Goal: Information Seeking & Learning: Learn about a topic

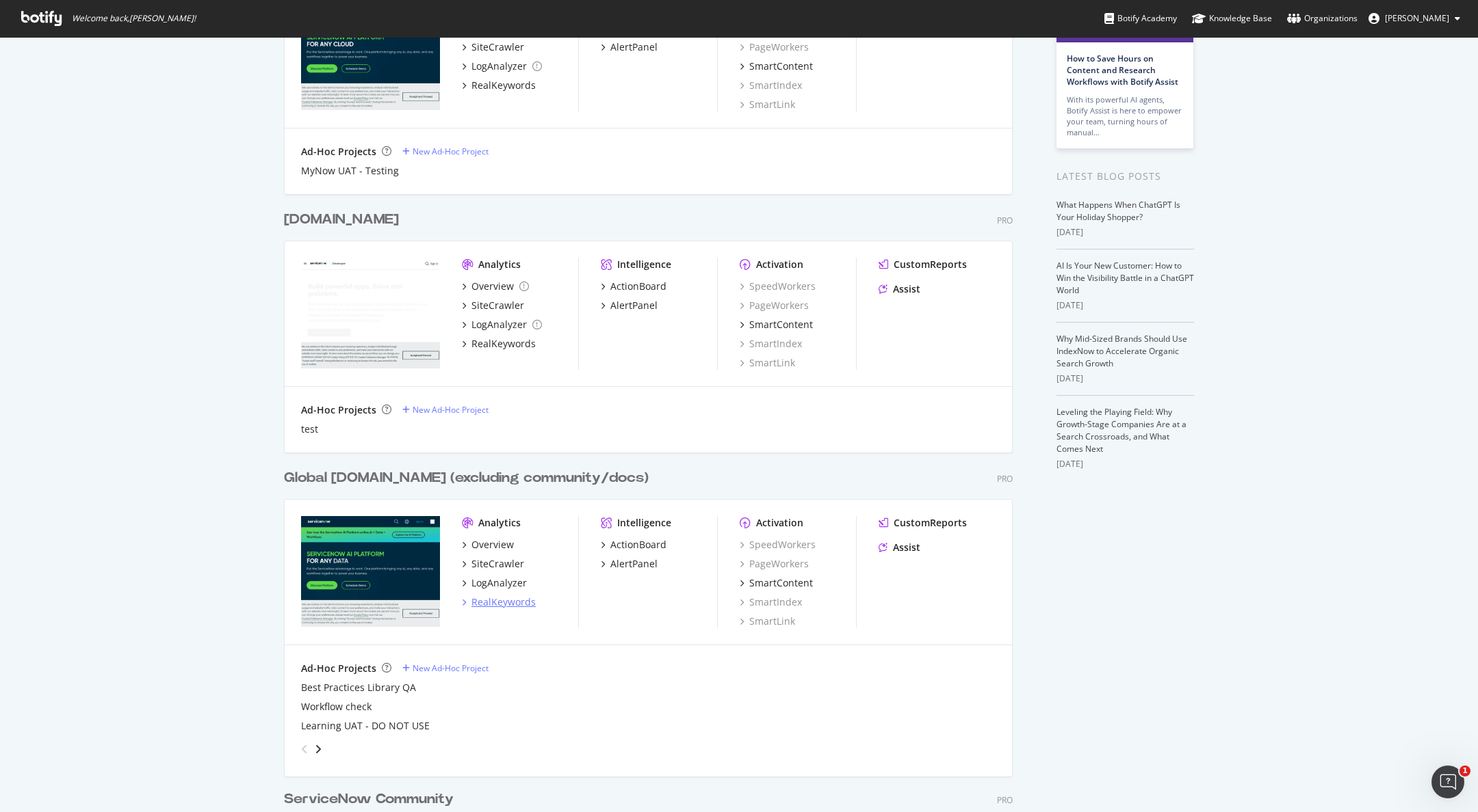
click at [502, 605] on div "RealKeywords" at bounding box center [503, 602] width 64 height 13
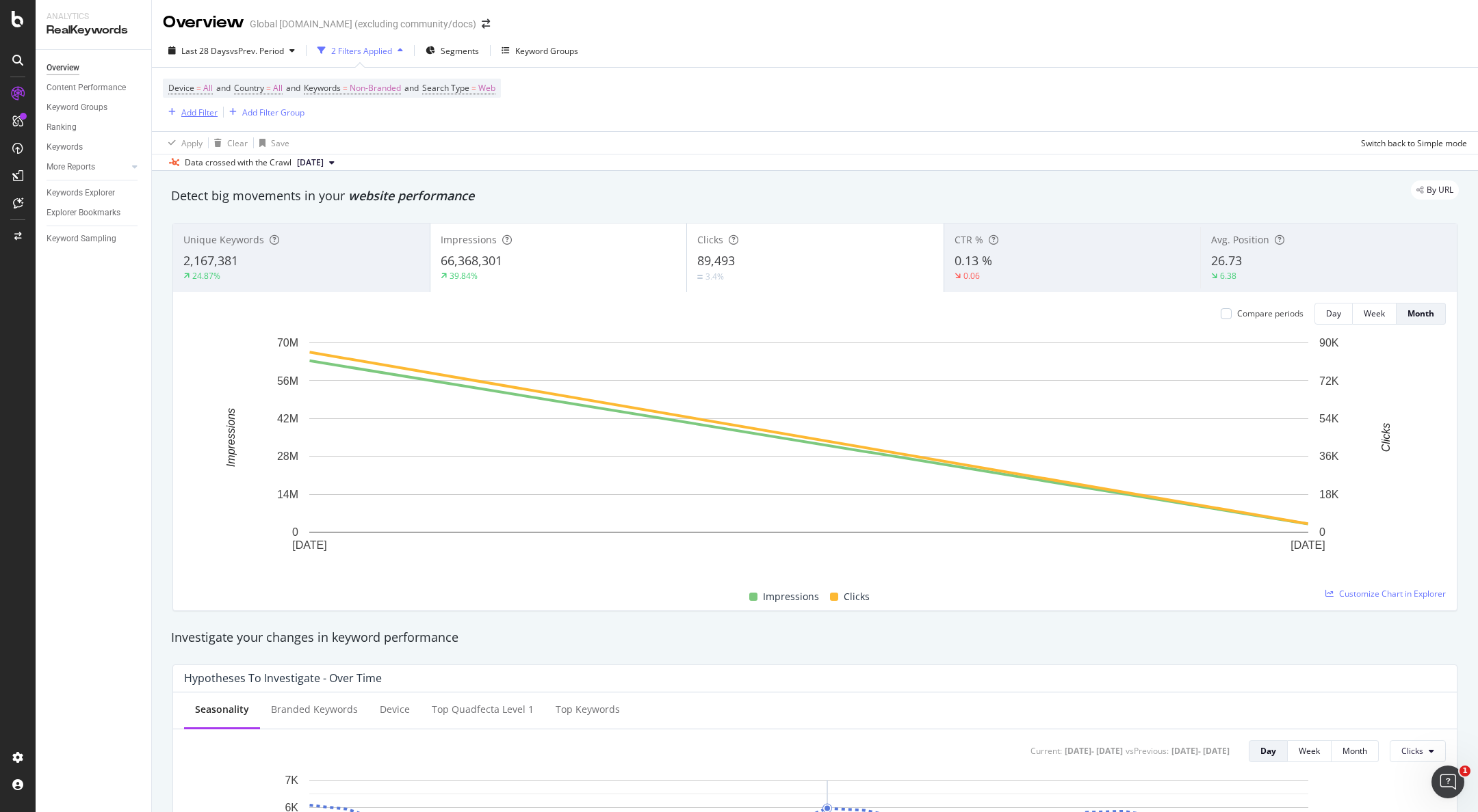
click at [195, 114] on div "Add Filter" at bounding box center [199, 112] width 36 height 11
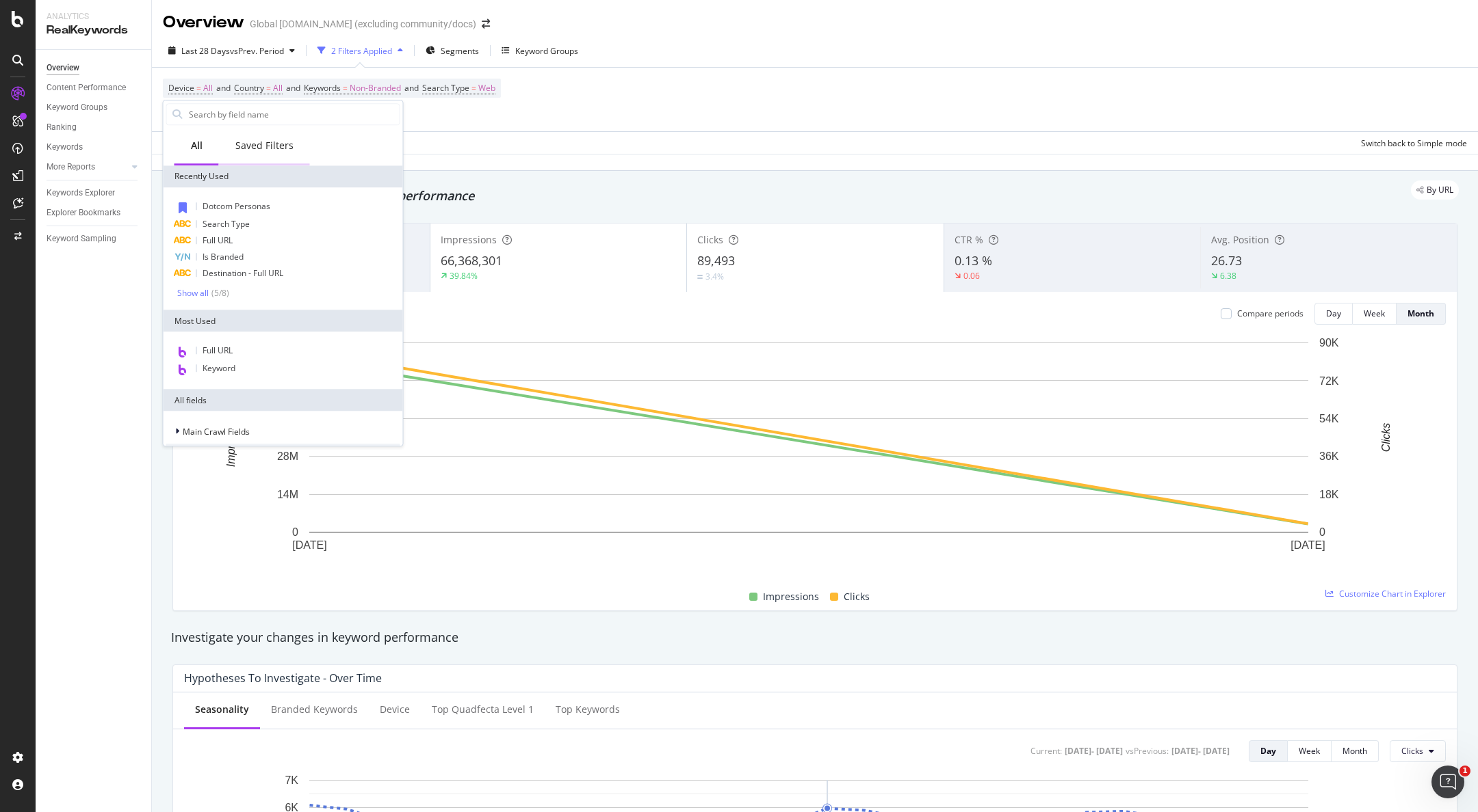
click at [249, 146] on div "Saved Filters" at bounding box center [264, 146] width 58 height 13
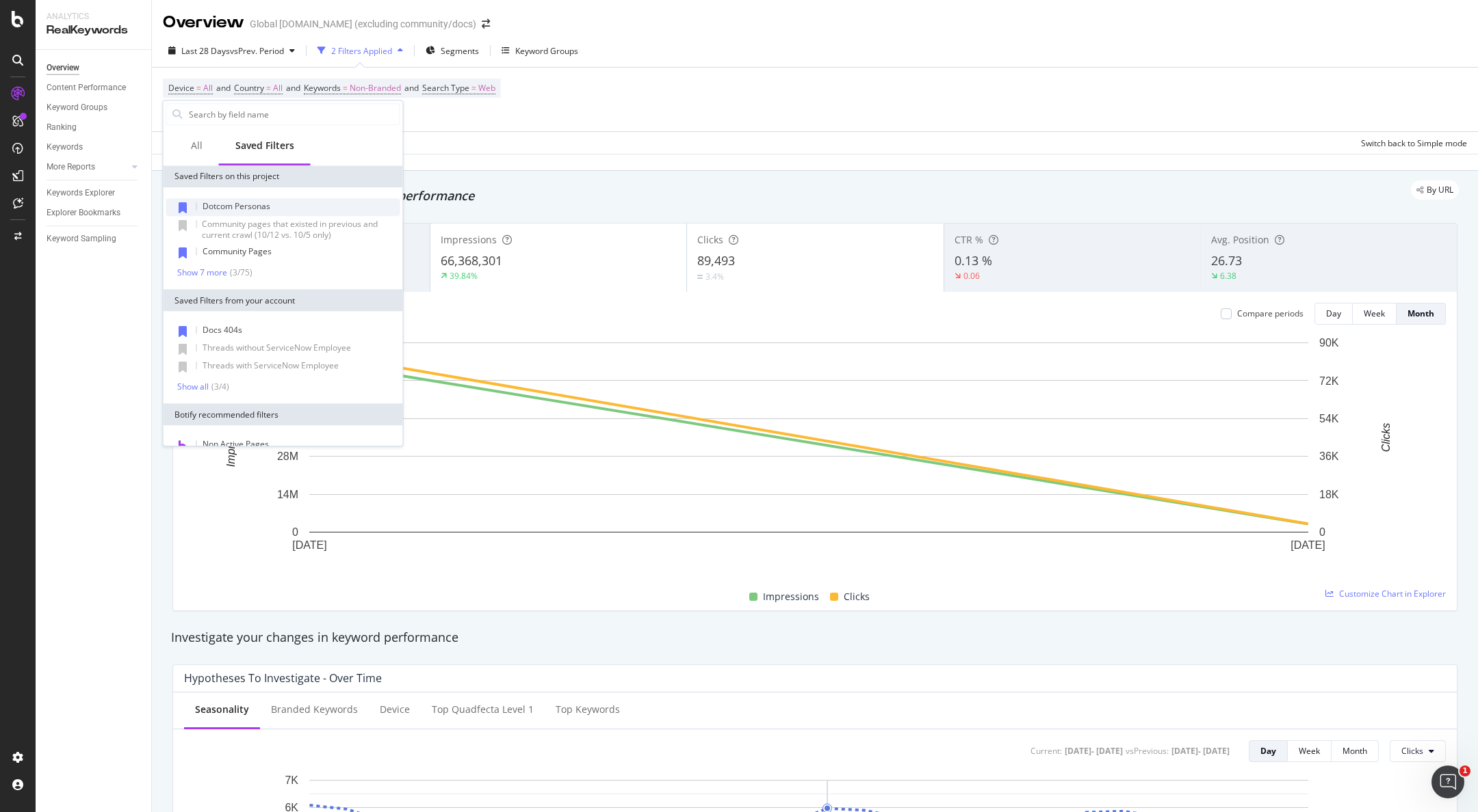
click at [279, 208] on div "Dotcom Personas" at bounding box center [282, 207] width 234 height 18
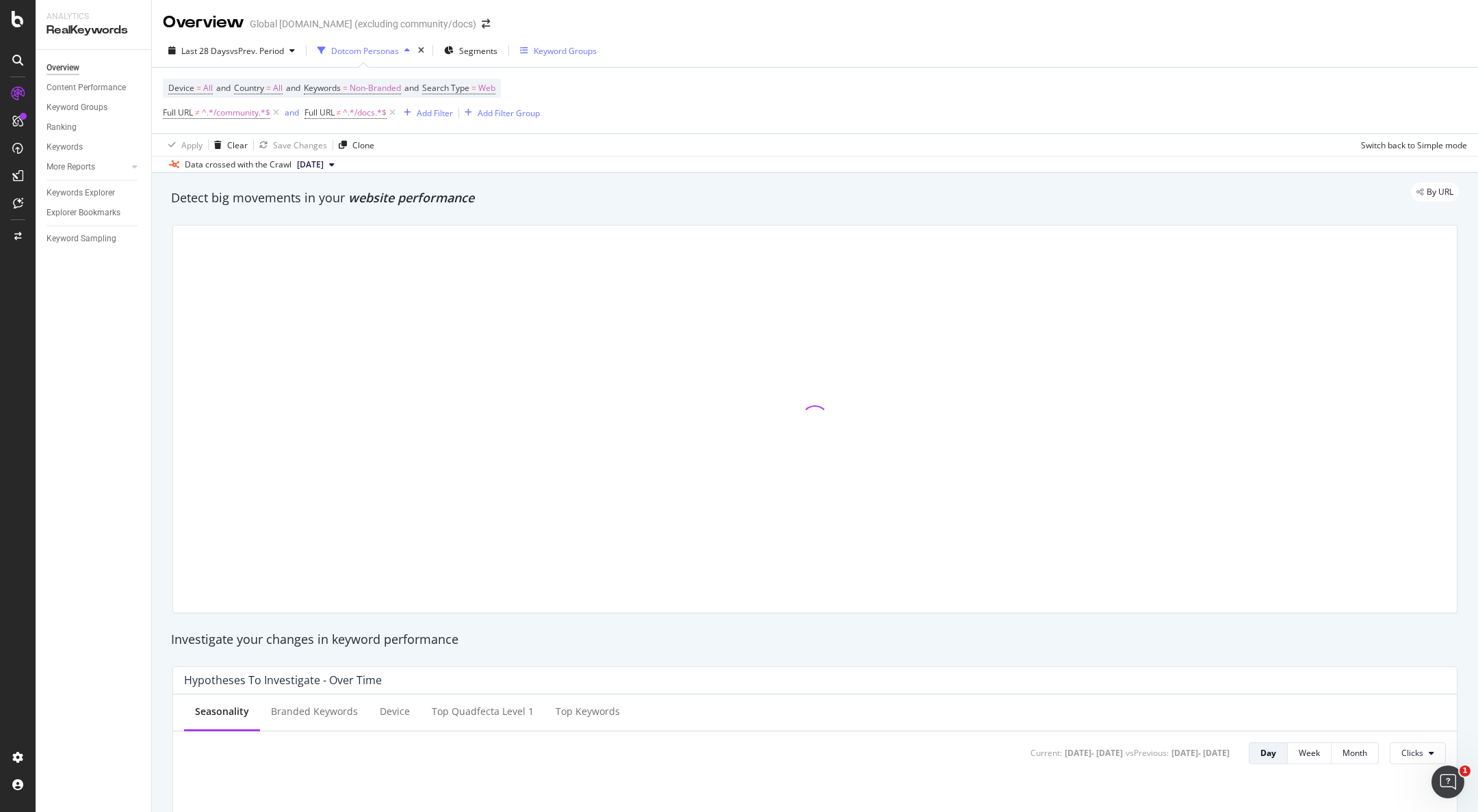
click at [567, 52] on div "Keyword Groups" at bounding box center [565, 51] width 63 height 11
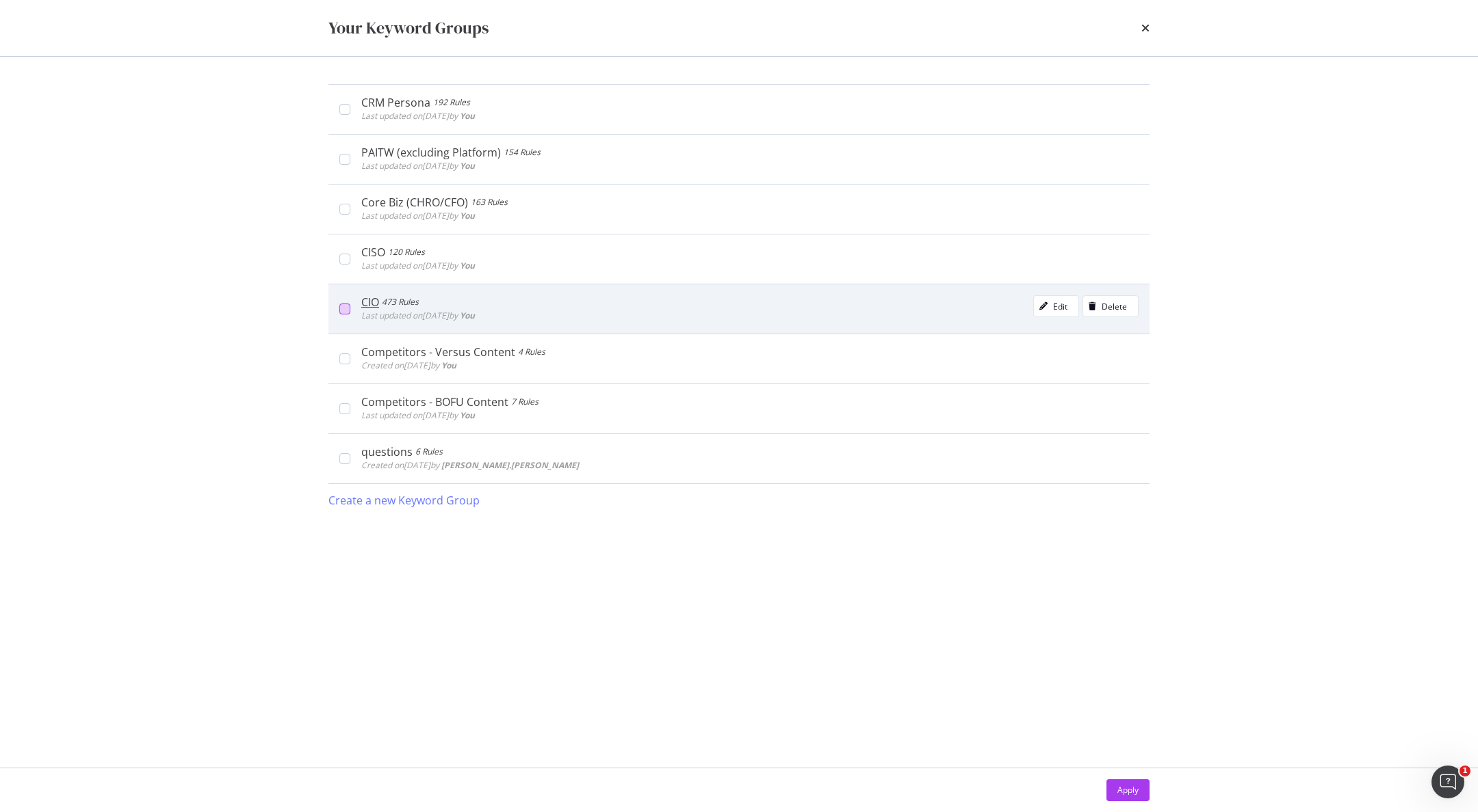
click at [340, 308] on div "modal" at bounding box center [344, 309] width 10 height 10
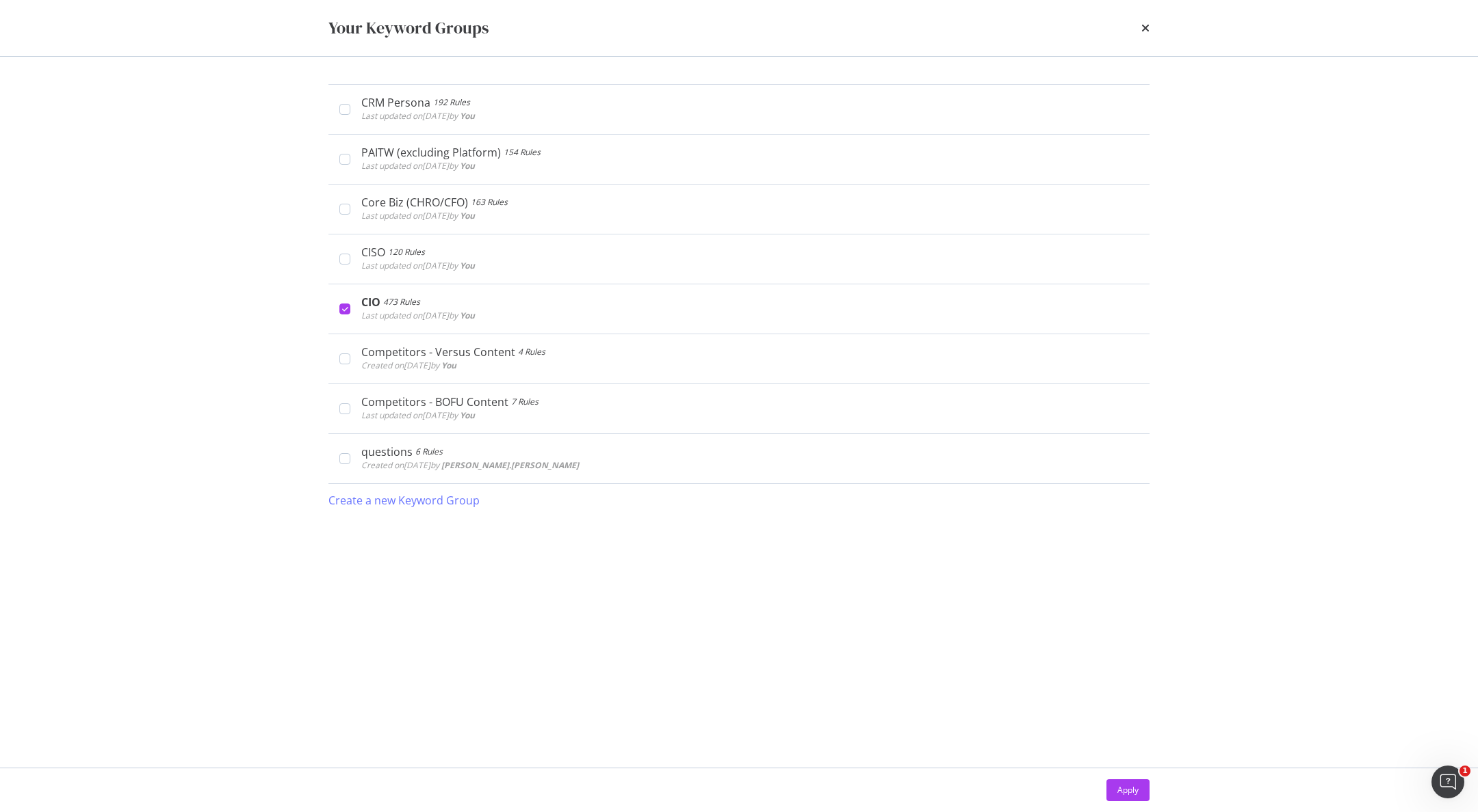
drag, startPoint x: 1134, startPoint y: 790, endPoint x: 937, endPoint y: 613, distance: 264.8
click at [1134, 790] on div "Apply" at bounding box center [1128, 790] width 21 height 11
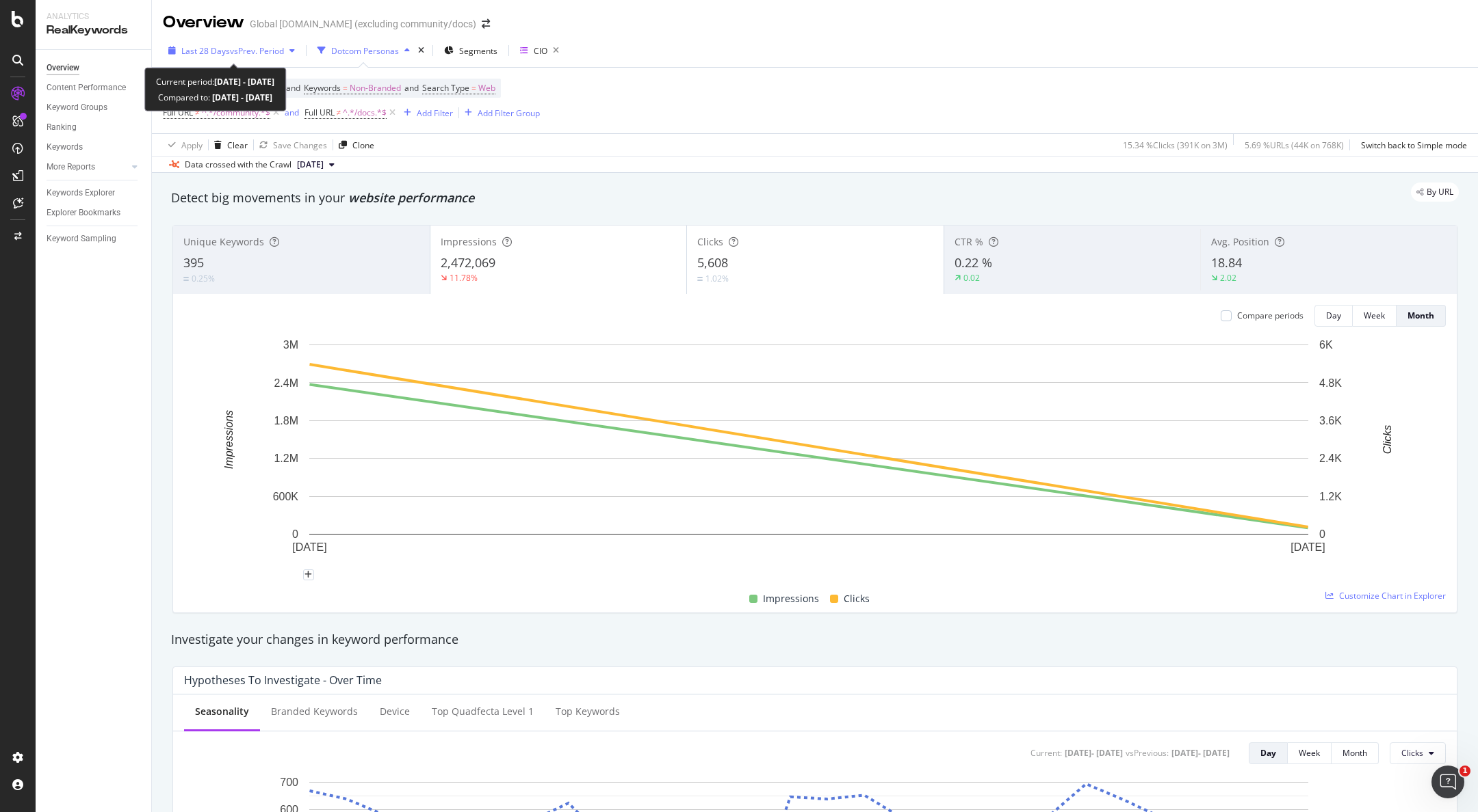
click at [241, 46] on span "vs Prev. Period" at bounding box center [257, 51] width 54 height 11
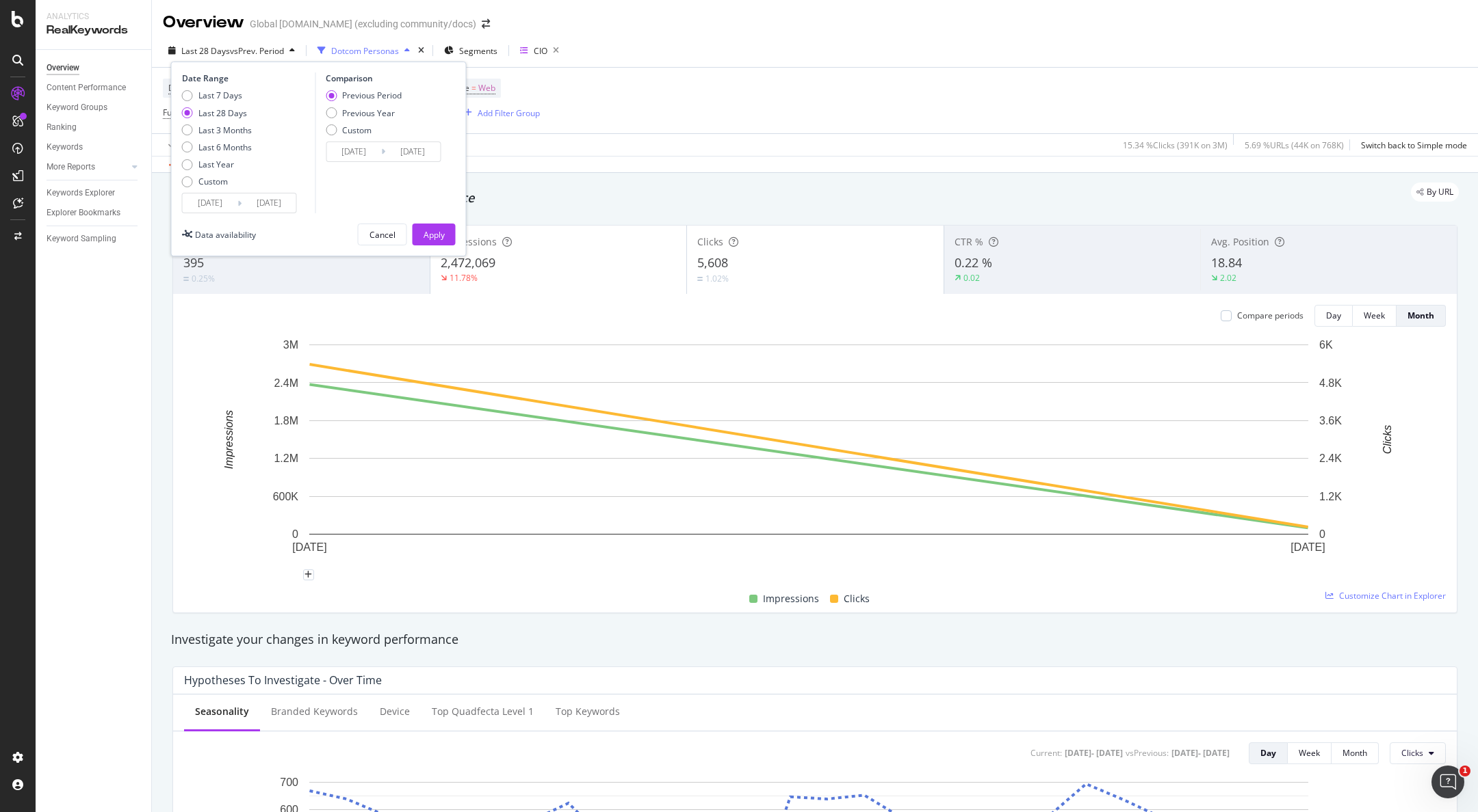
click at [209, 203] on input "[DATE]" at bounding box center [210, 203] width 54 height 19
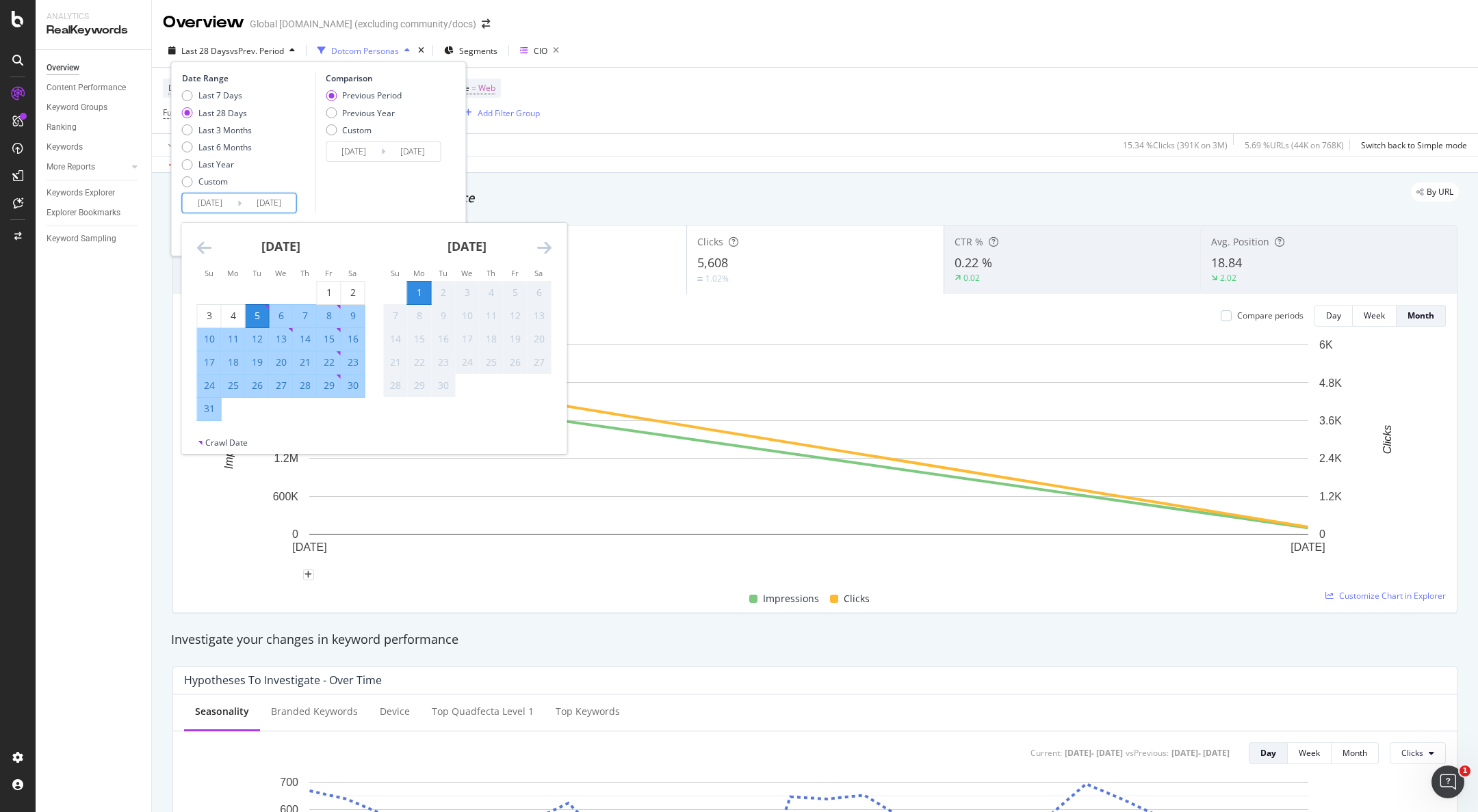
click at [207, 248] on icon "Move backward to switch to the previous month." at bounding box center [204, 247] width 14 height 16
click at [206, 248] on icon "Move backward to switch to the previous month." at bounding box center [204, 247] width 14 height 16
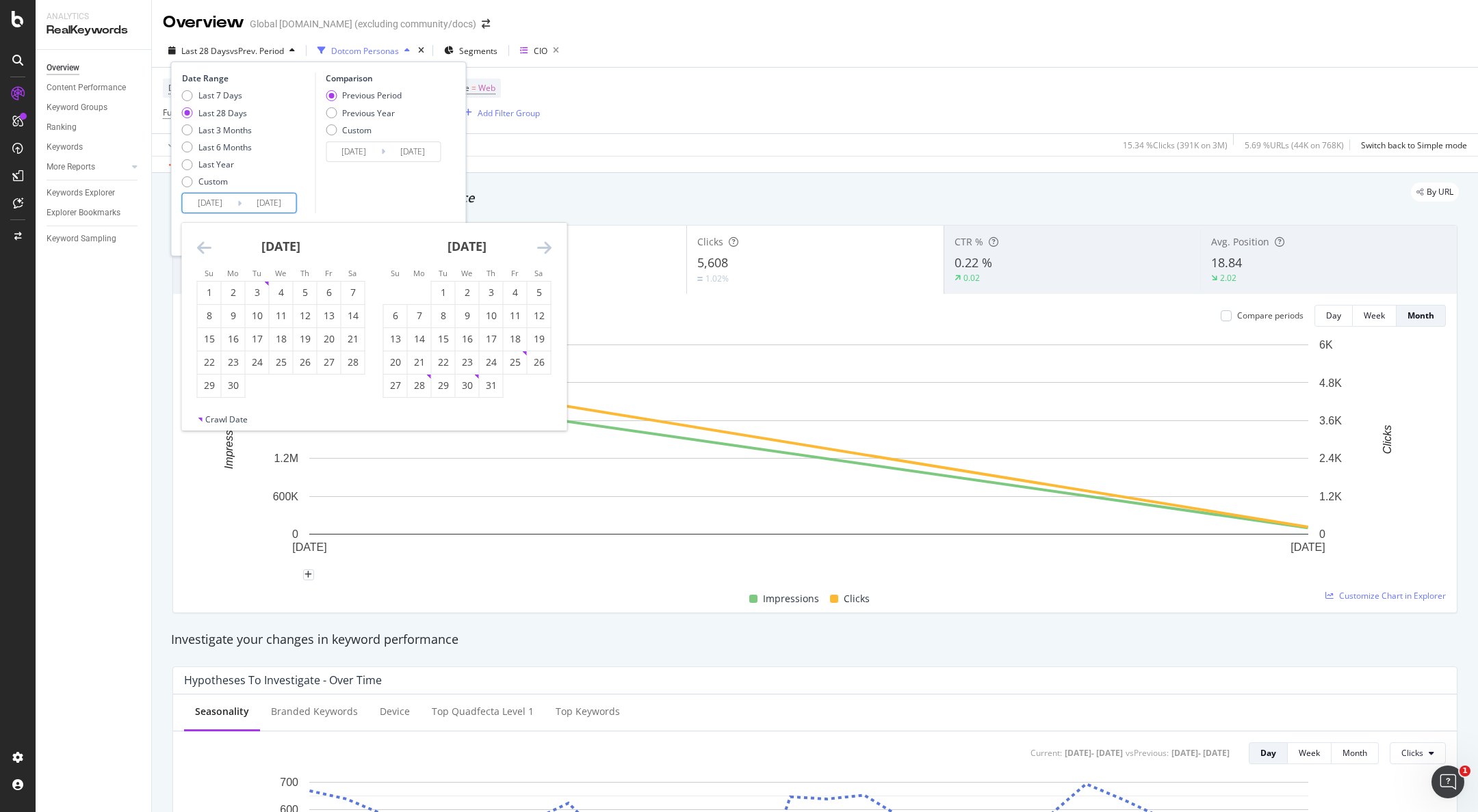
click at [206, 248] on icon "Move backward to switch to the previous month." at bounding box center [204, 247] width 14 height 16
click at [205, 248] on icon "Move backward to switch to the previous month." at bounding box center [204, 247] width 14 height 16
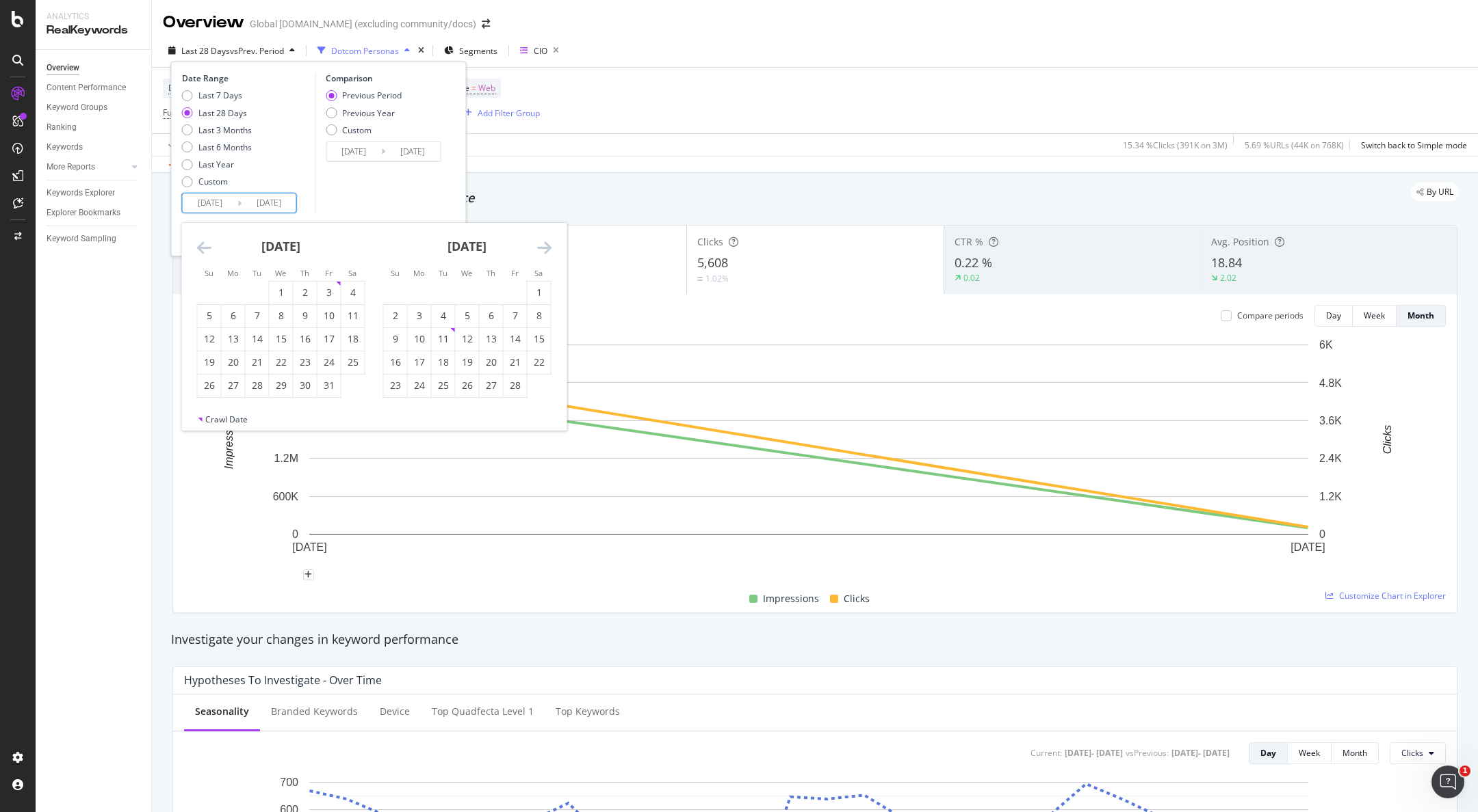
click at [542, 248] on icon "Move forward to switch to the next month." at bounding box center [544, 247] width 14 height 16
click at [430, 296] on td "Calendar" at bounding box center [419, 293] width 24 height 23
click at [432, 294] on div "1" at bounding box center [443, 293] width 23 height 13
type input "[DATE]"
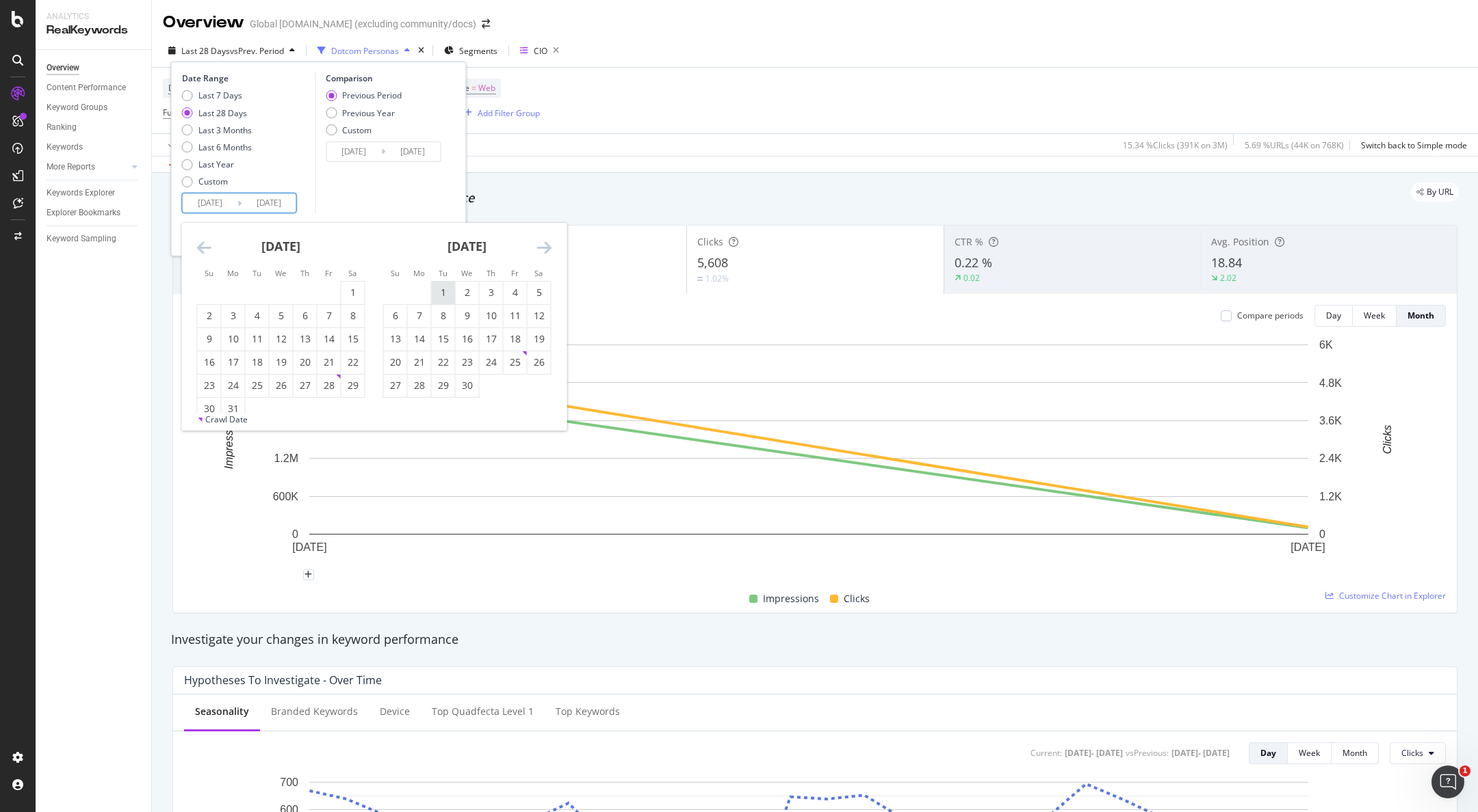
type input "[DATE]"
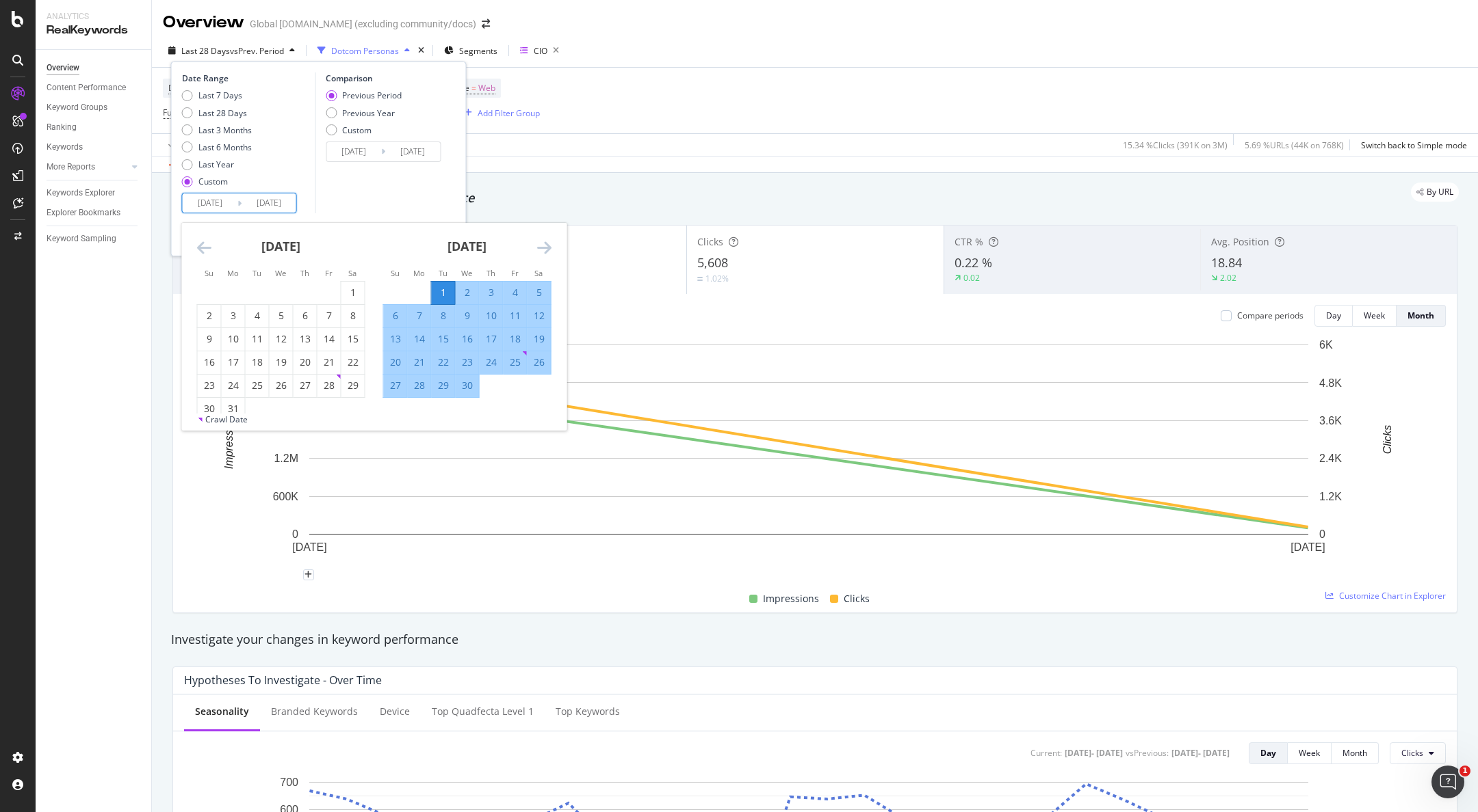
click at [554, 243] on div "[DATE] 1 2 3 4 5 6 7 8 9 10 11 12 13 14 15 16 17 18 19 20 21 22 23 24 25 26 27 …" at bounding box center [466, 311] width 186 height 175
click at [552, 244] on div "[DATE] 1 2 3 4 5 6 7 8 9 10 11 12 13 14 15 16 17 18 19 20 21 22 23 24 25 26 27 …" at bounding box center [466, 311] width 186 height 175
click at [547, 246] on icon "Move forward to switch to the next month." at bounding box center [544, 247] width 14 height 16
click at [546, 246] on icon "Move forward to switch to the next month." at bounding box center [544, 247] width 14 height 16
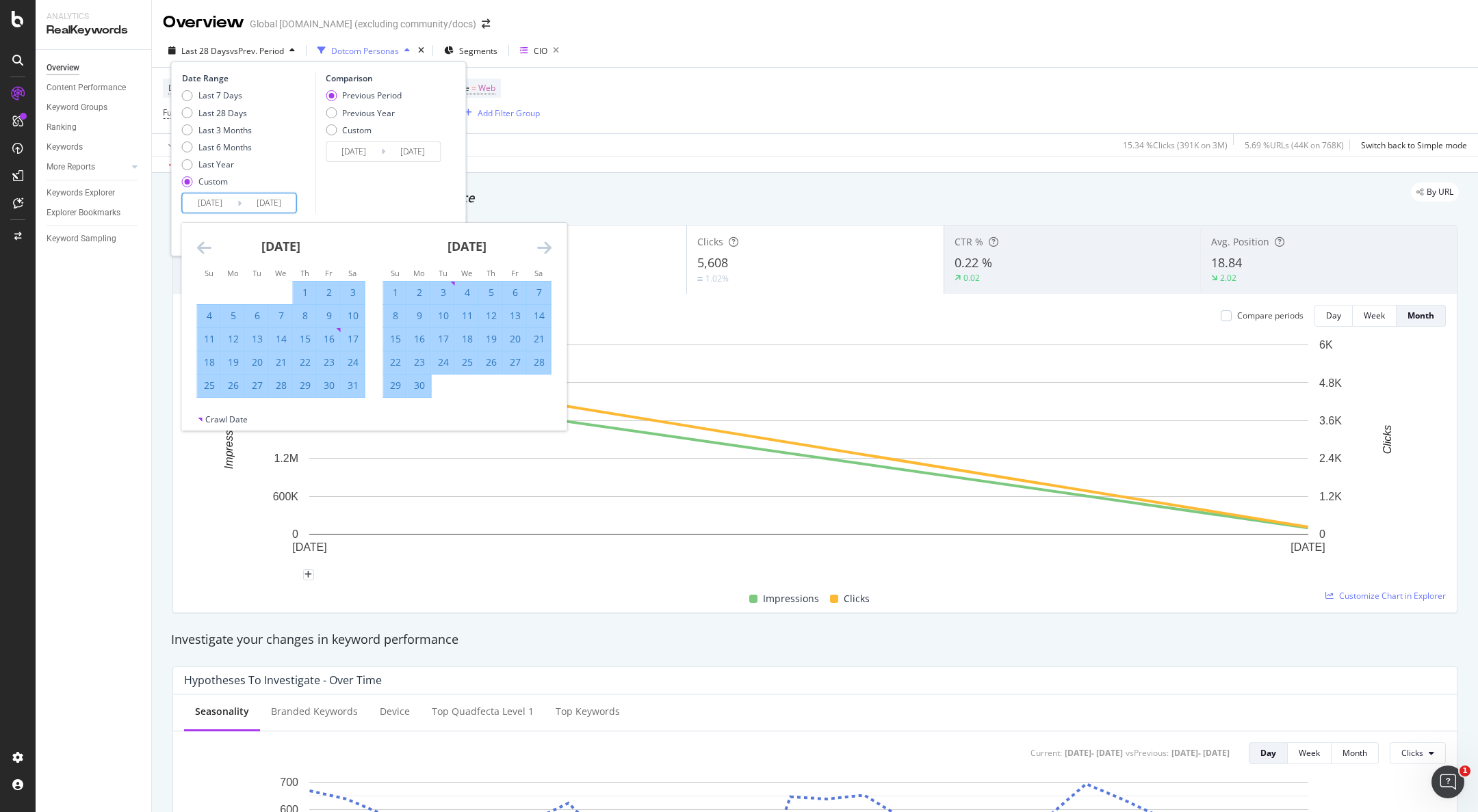
click at [419, 389] on div "30" at bounding box center [420, 386] width 23 height 13
type input "[DATE]"
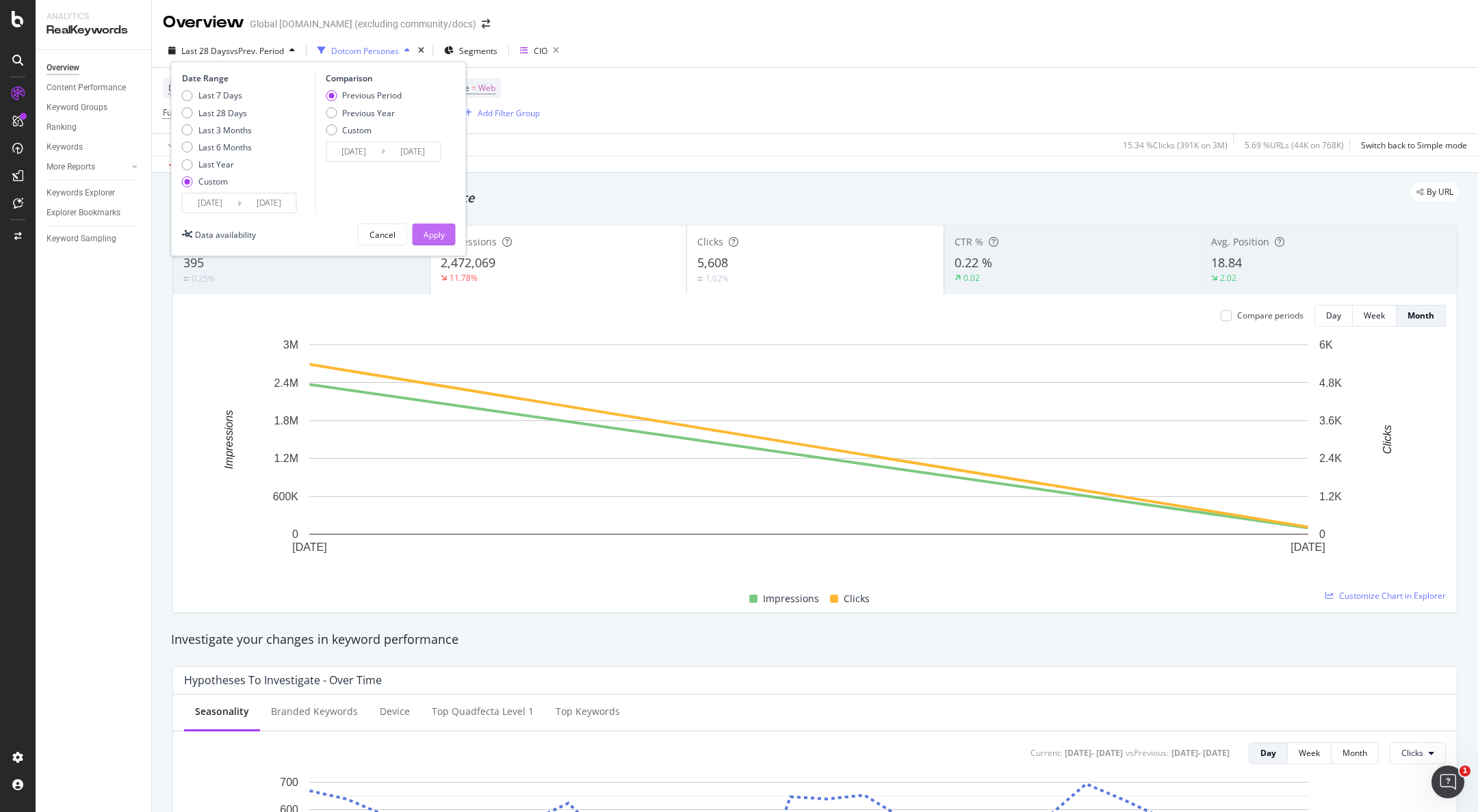
click at [440, 243] on div "Apply" at bounding box center [434, 234] width 21 height 21
